Goal: Complete application form

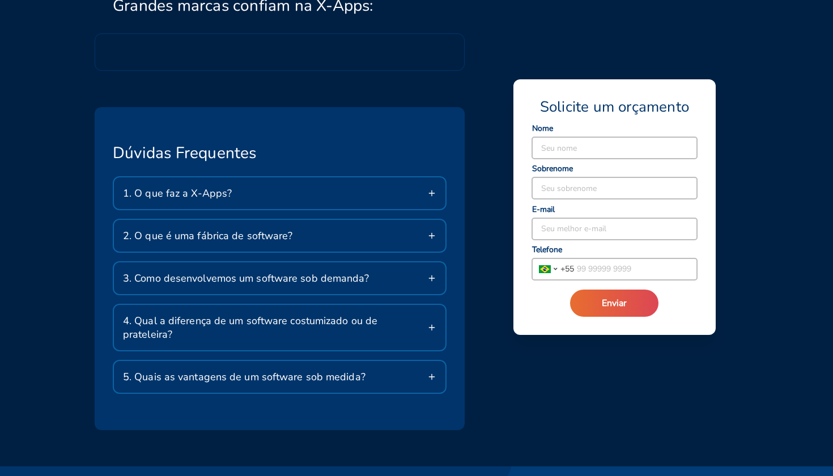
scroll to position [1809, 0]
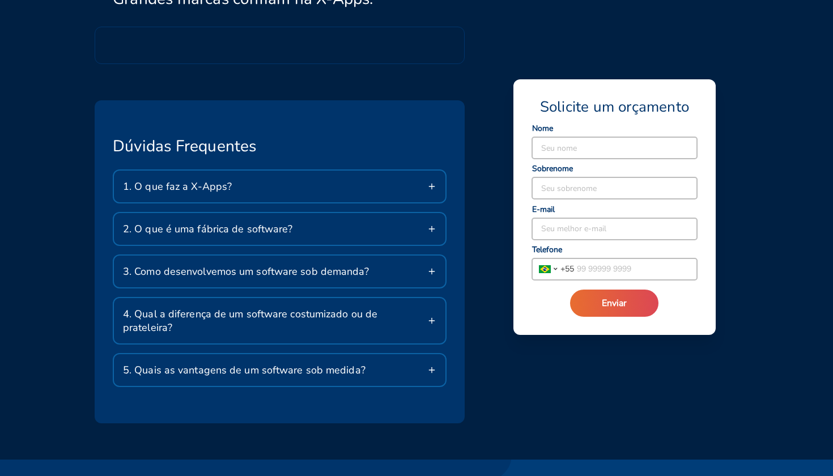
click at [434, 187] on icon at bounding box center [431, 186] width 9 height 9
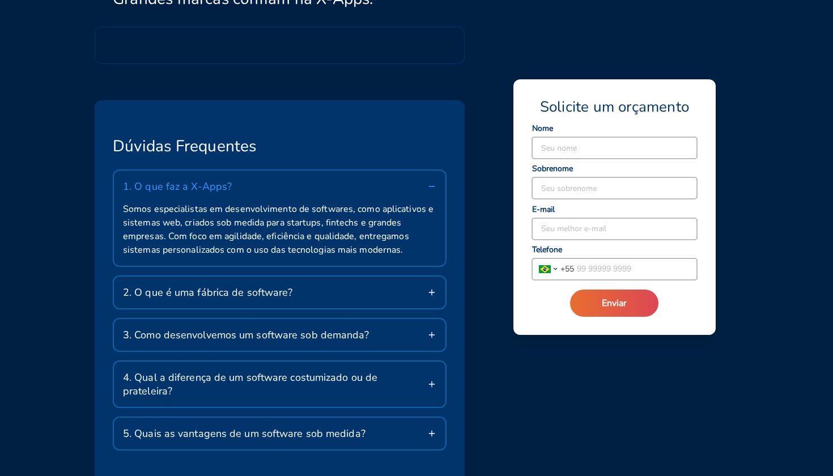
click at [435, 292] on icon at bounding box center [431, 292] width 9 height 9
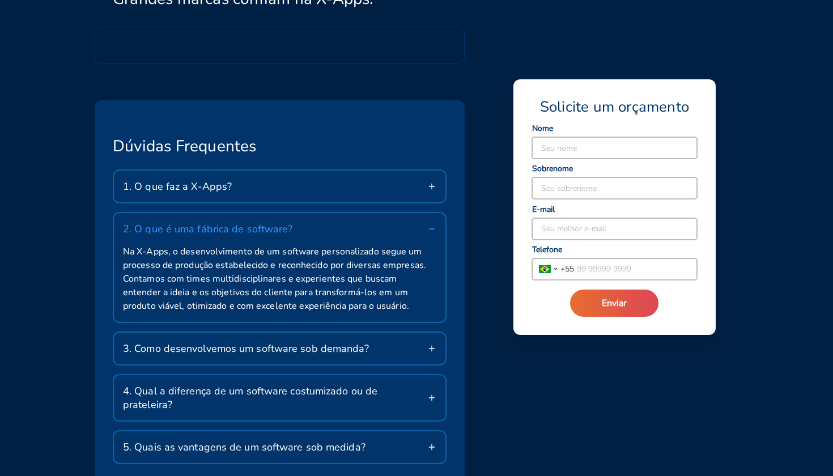
click at [433, 355] on div "3. Como desenvolvemos um software sob demanda?" at bounding box center [279, 349] width 331 height 32
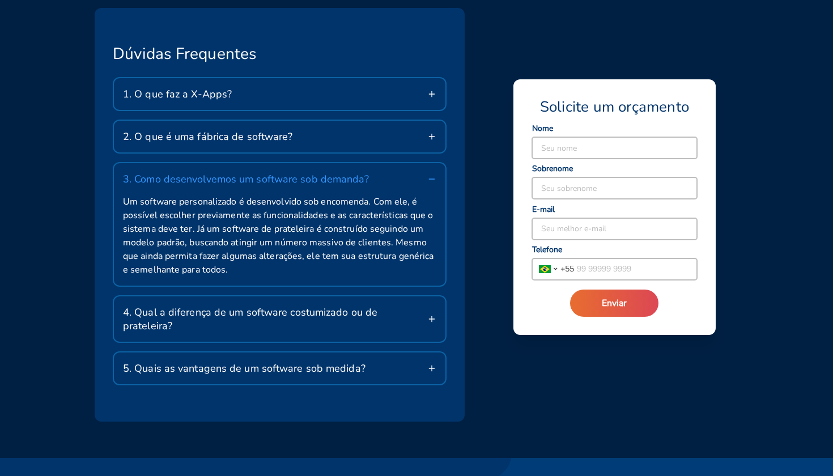
scroll to position [1904, 0]
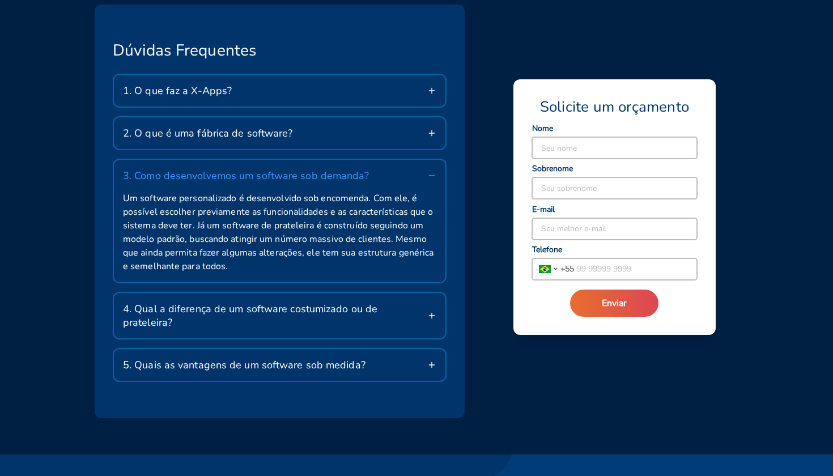
click at [438, 316] on div "4. Qual a diferença de um software costumizado ou de prateleira?" at bounding box center [279, 315] width 331 height 45
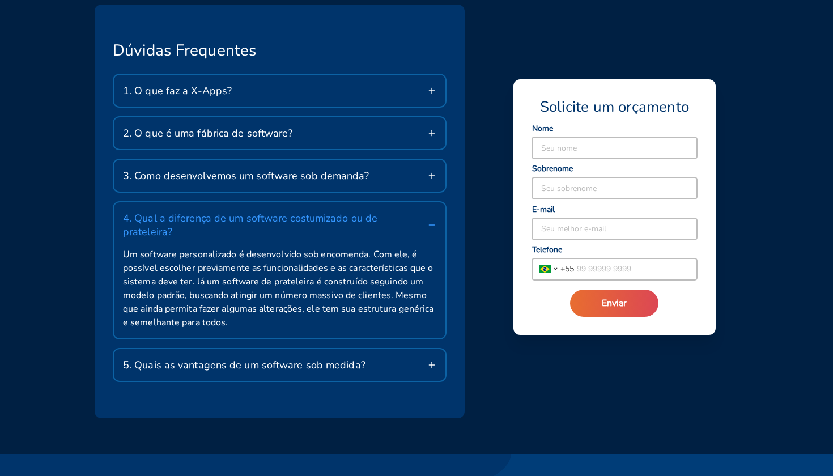
click at [437, 358] on div "5. Quais as vantagens de um software sob medida?" at bounding box center [279, 365] width 331 height 32
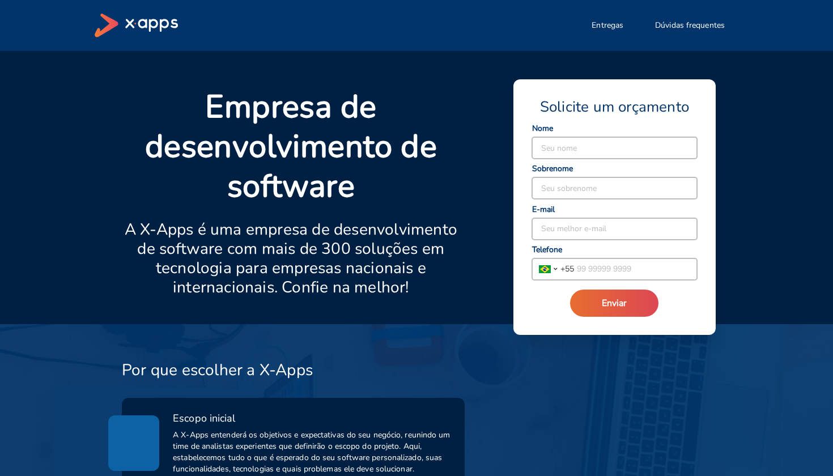
scroll to position [0, 0]
click at [555, 146] on input at bounding box center [614, 148] width 165 height 22
type input "[PERSON_NAME]"
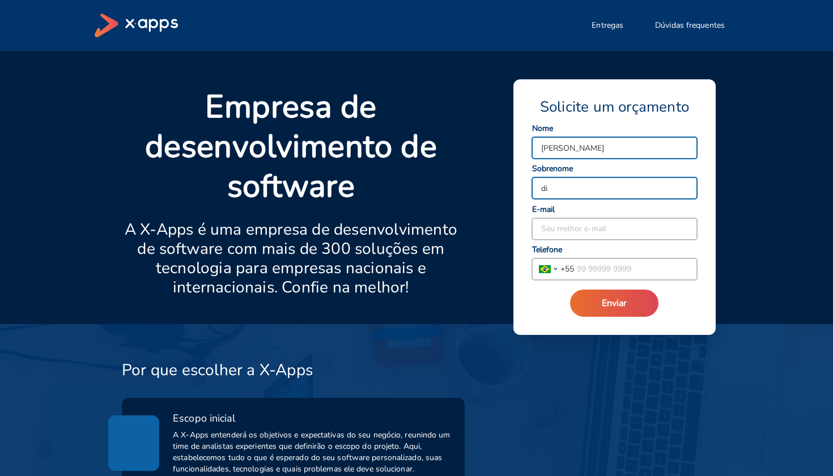
type input "d"
type input "[PERSON_NAME]"
type input "[PERSON_NAME][EMAIL_ADDRESS][PERSON_NAME][DOMAIN_NAME]"
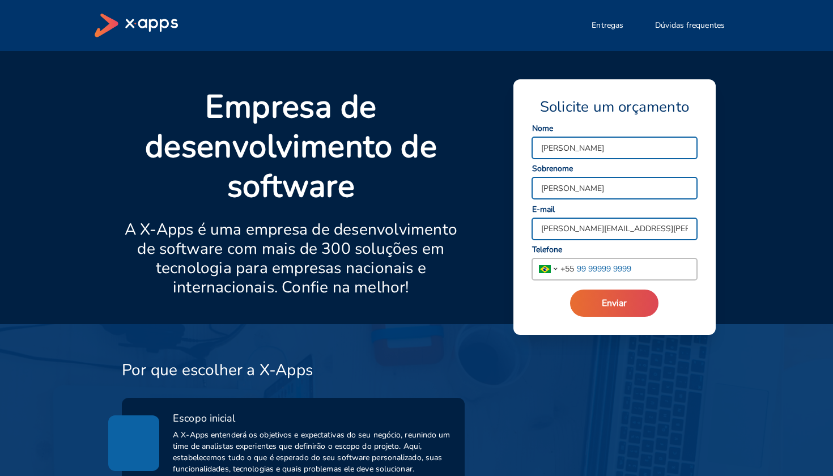
click at [593, 270] on input "tel" at bounding box center [635, 269] width 123 height 22
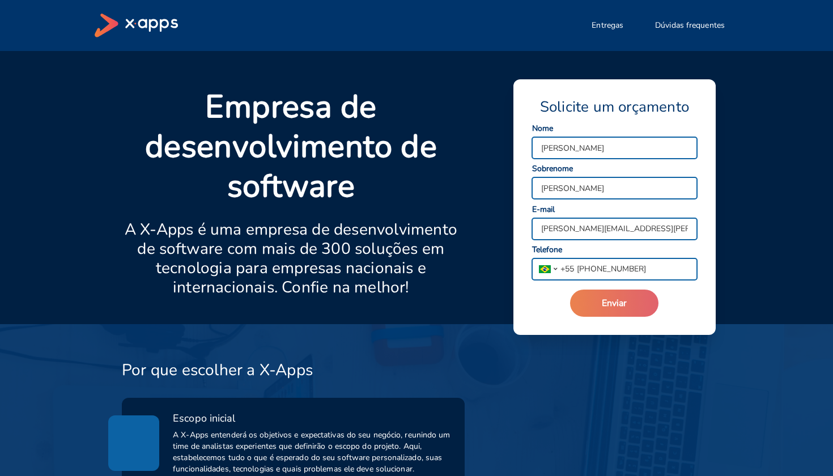
type input "[PHONE_NUMBER]"
click at [617, 304] on span "Enviar" at bounding box center [614, 303] width 25 height 12
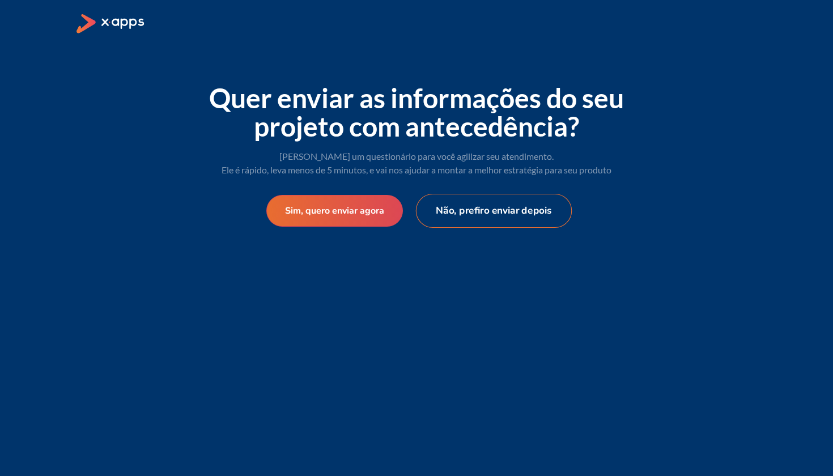
click at [484, 217] on button "Não, prefiro enviar depois" at bounding box center [494, 211] width 156 height 34
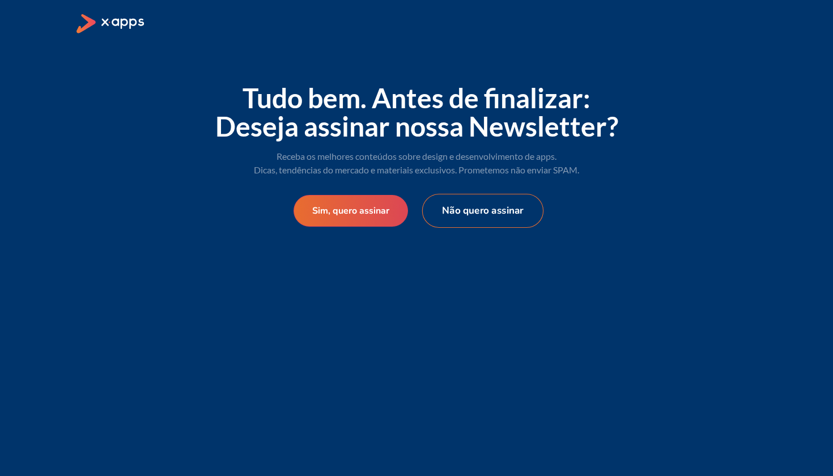
click at [476, 209] on button "Não quero assinar" at bounding box center [482, 211] width 121 height 34
